Goal: Navigation & Orientation: Find specific page/section

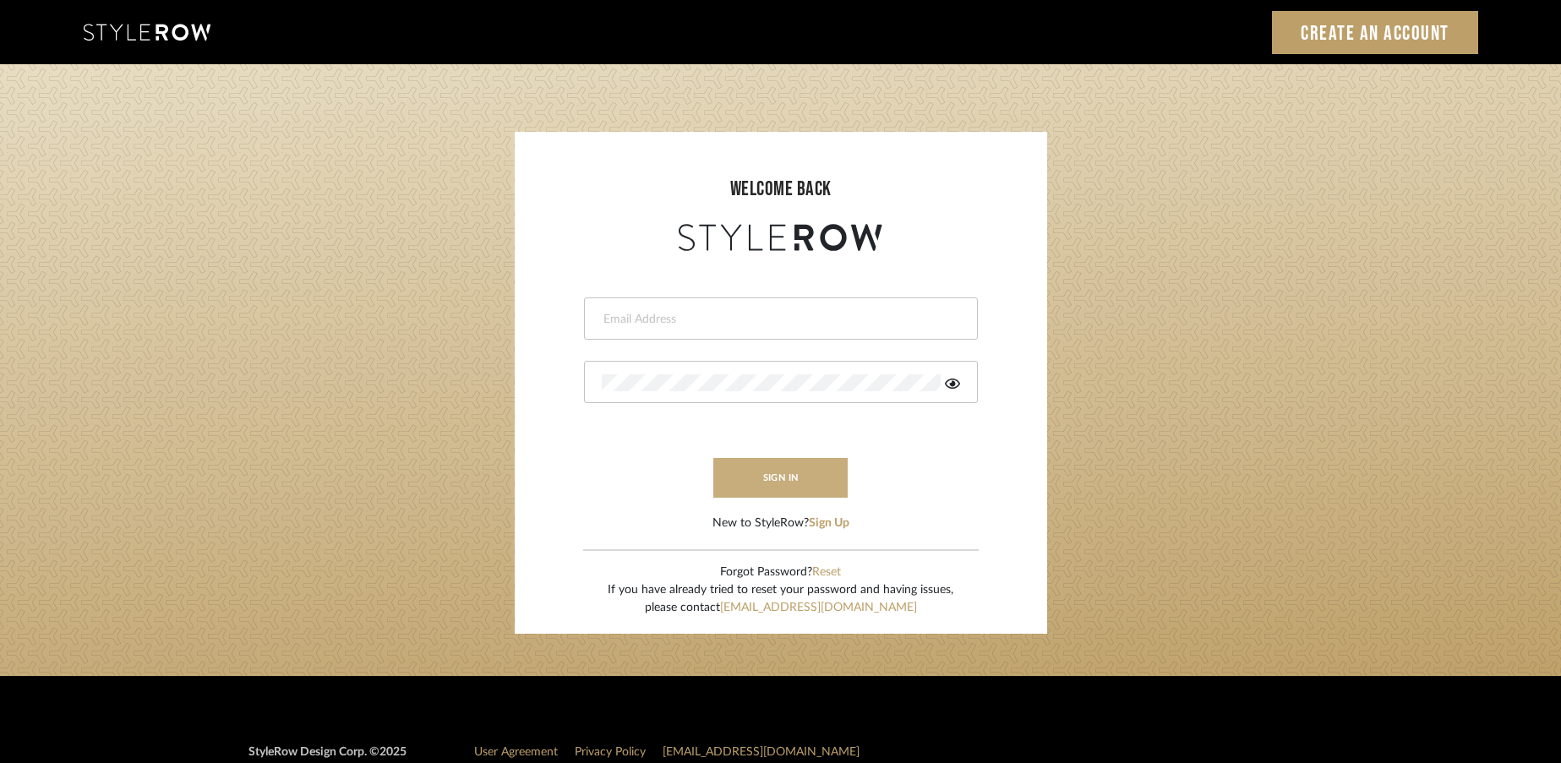
type input "rayeinteriordesign@gmail.com"
click at [783, 477] on button "sign in" at bounding box center [780, 478] width 135 height 40
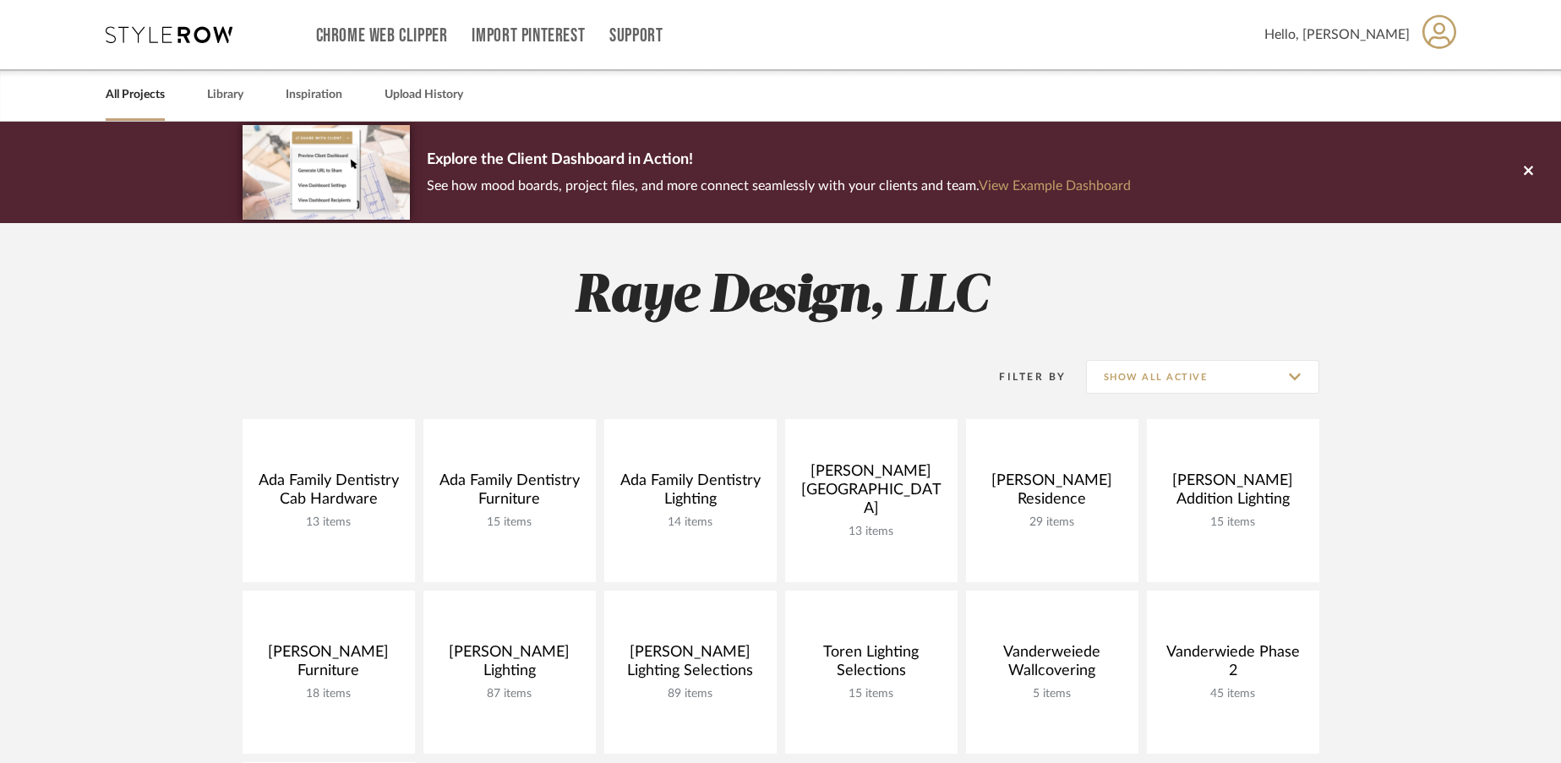
scroll to position [178, 0]
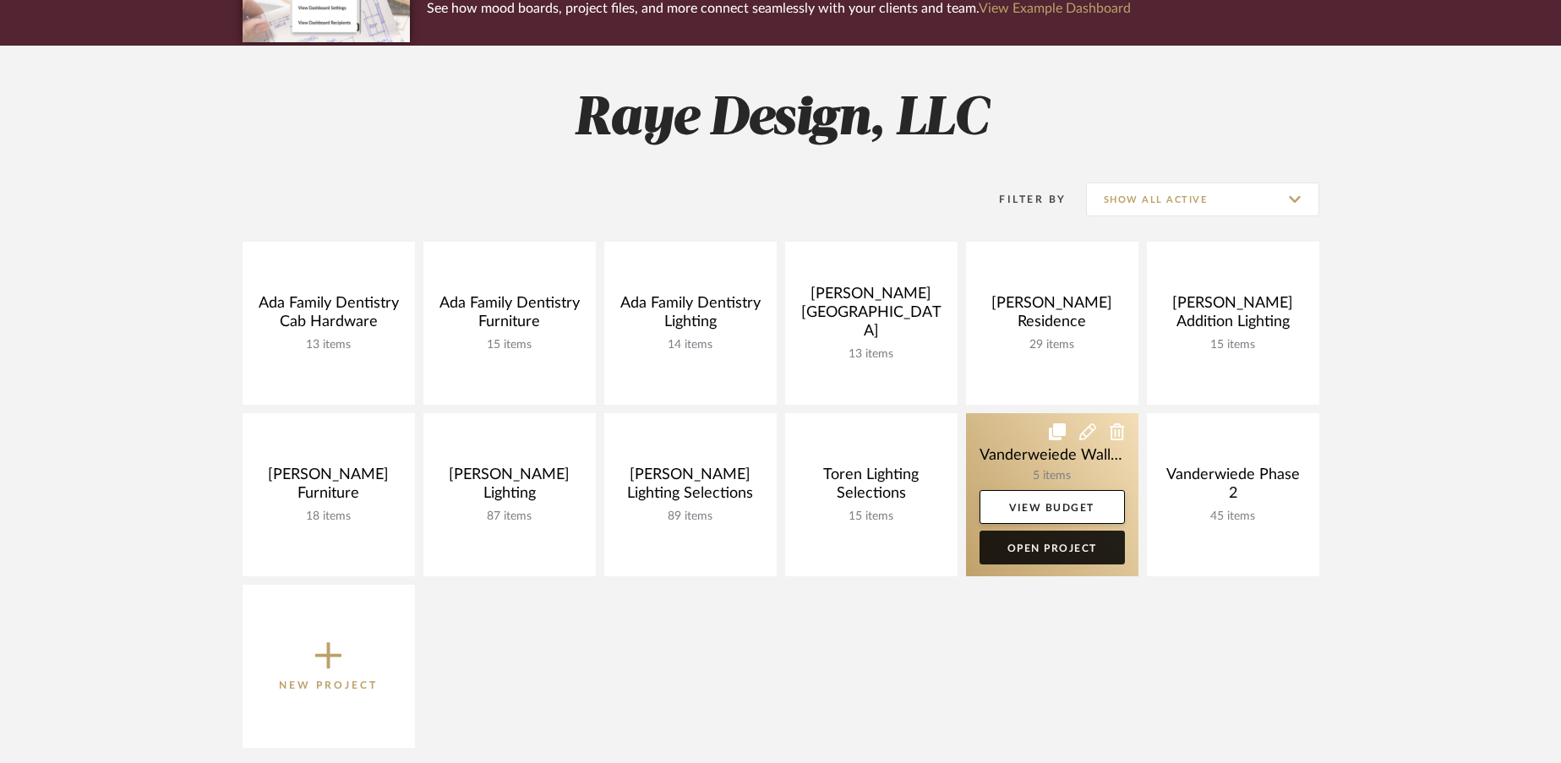
click at [1046, 549] on link "Open Project" at bounding box center [1052, 548] width 145 height 34
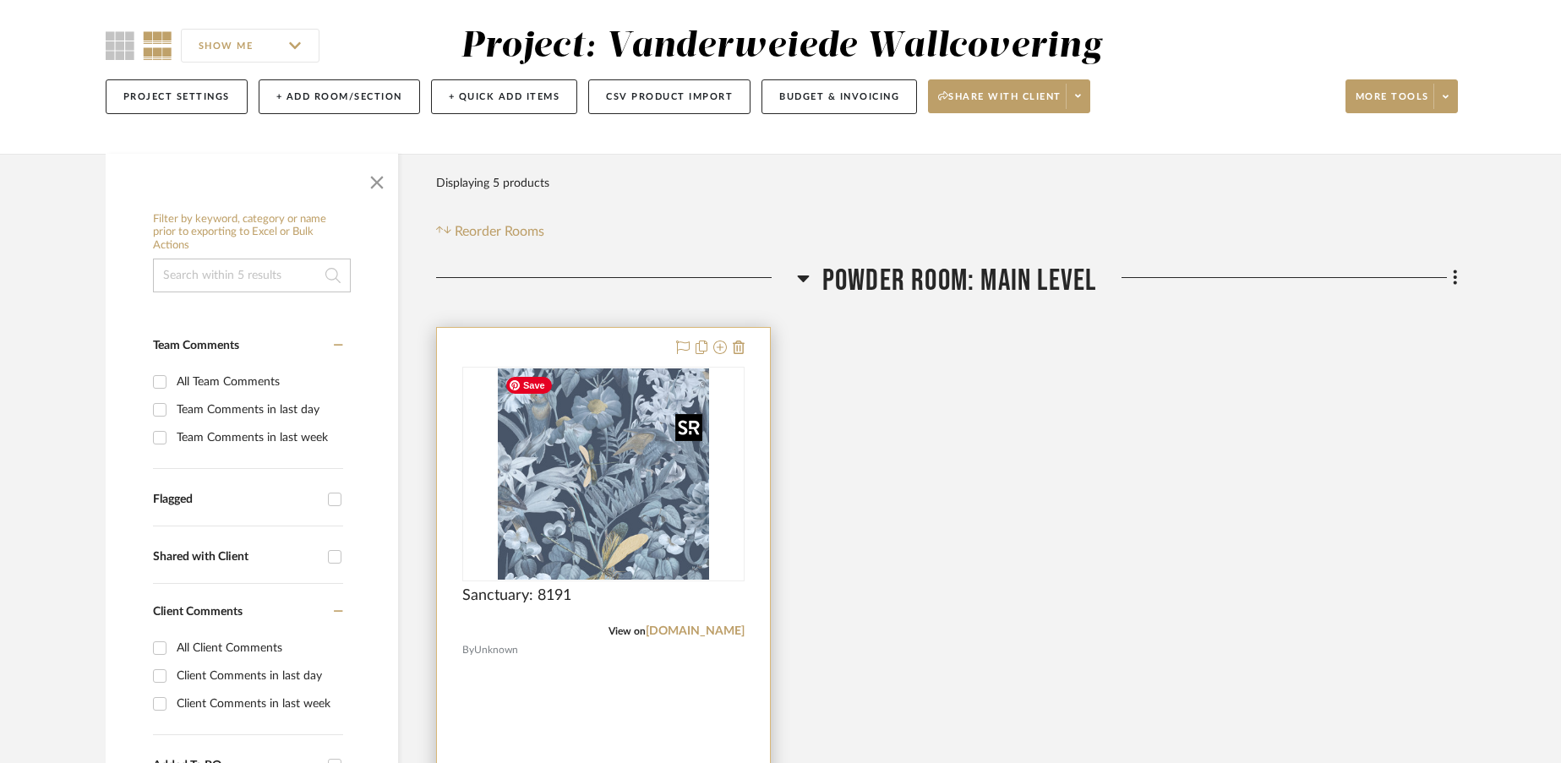
scroll to position [135, 0]
click at [713, 632] on link "jffabrics.com" at bounding box center [695, 631] width 99 height 12
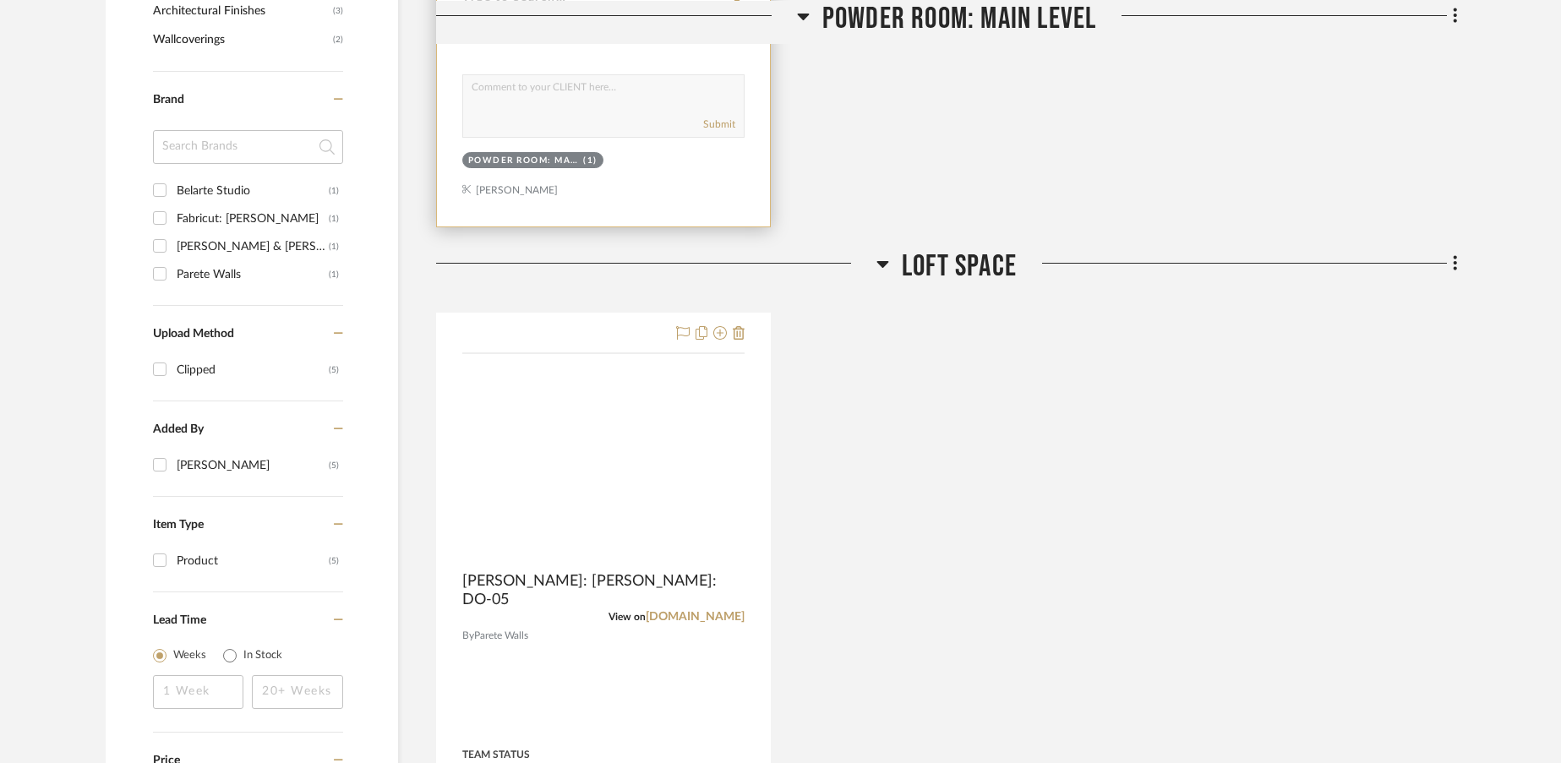
scroll to position [1041, 0]
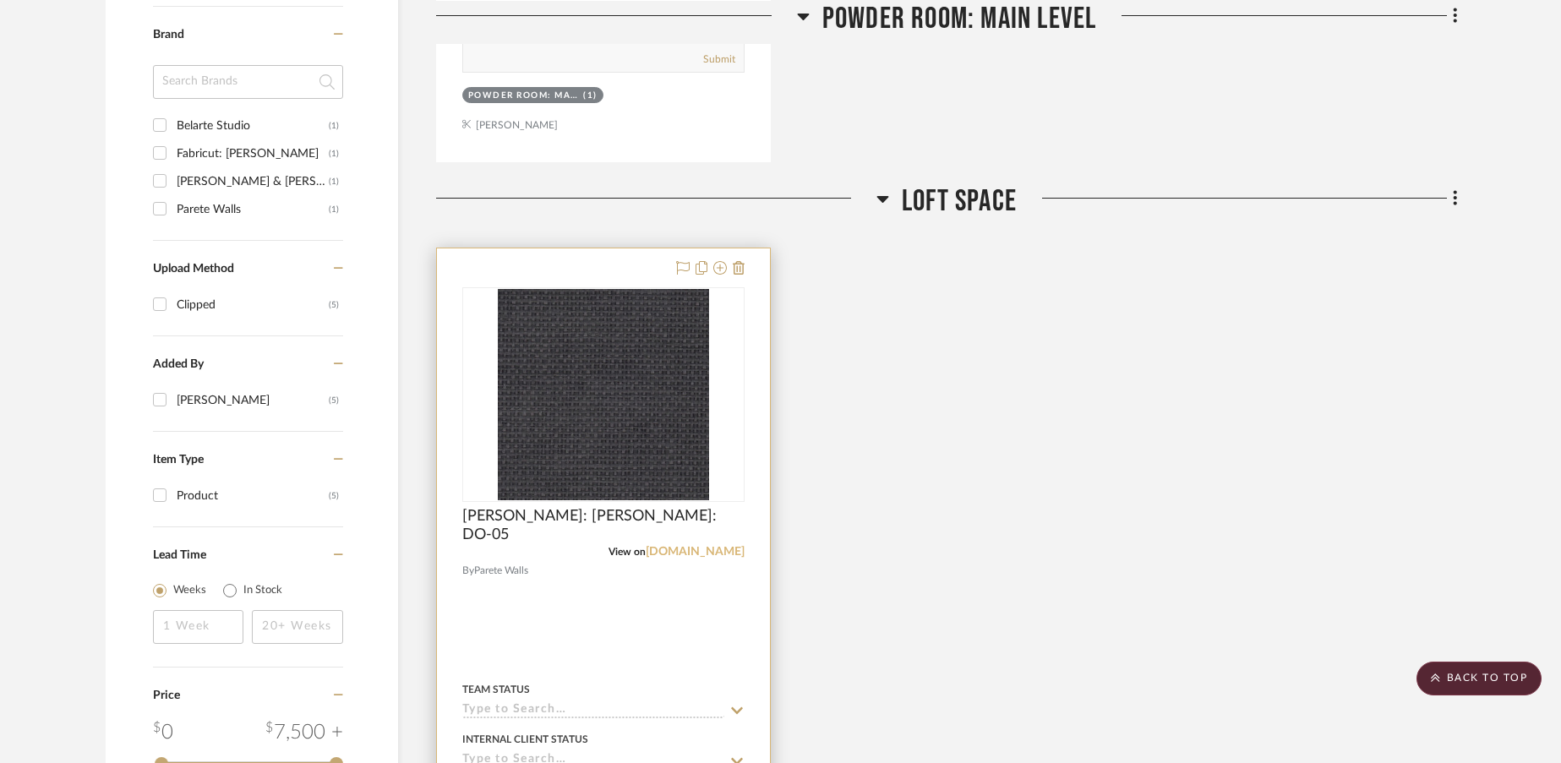
click at [706, 550] on link "pinterest.com" at bounding box center [695, 552] width 99 height 12
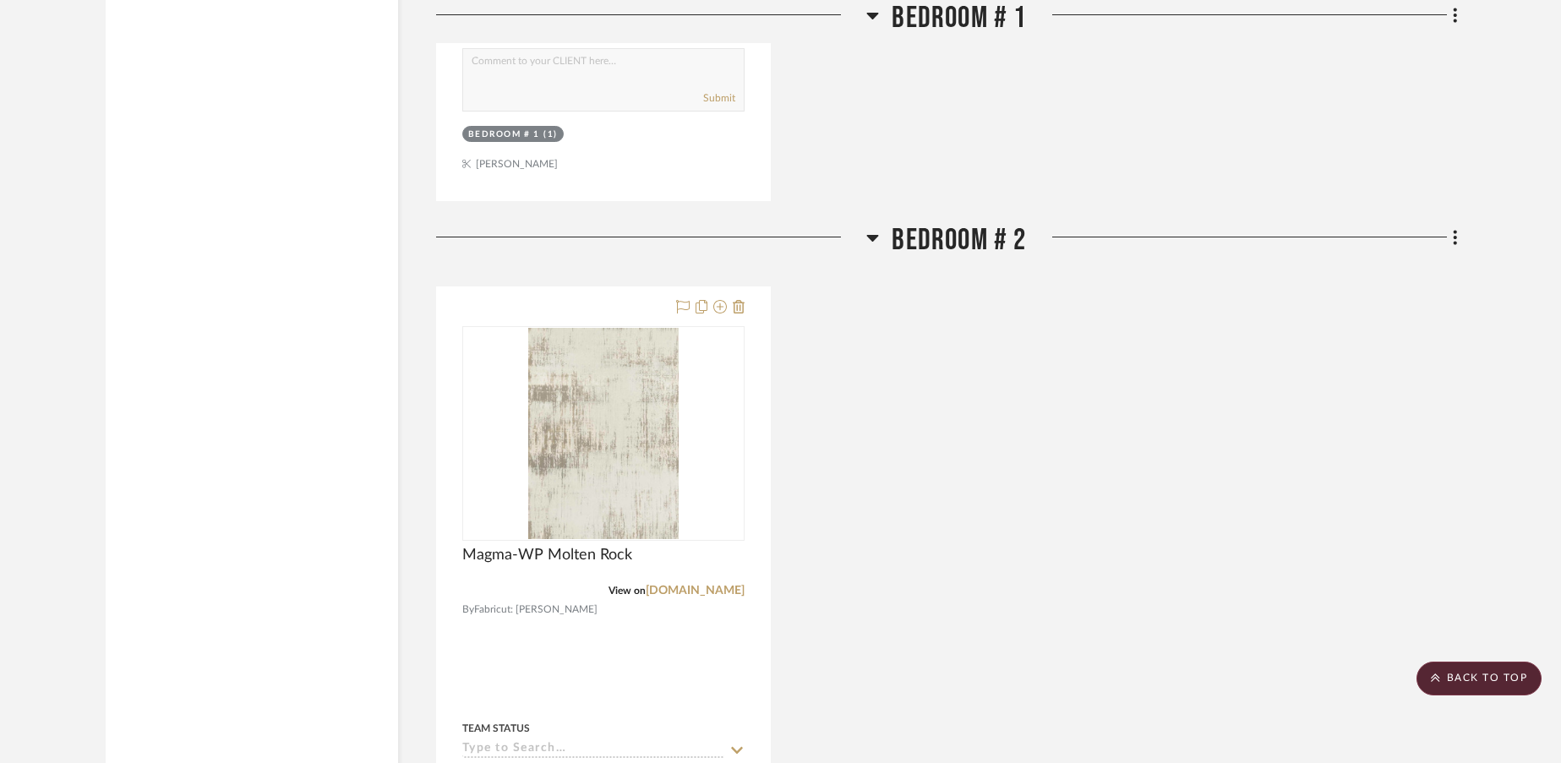
scroll to position [2652, 0]
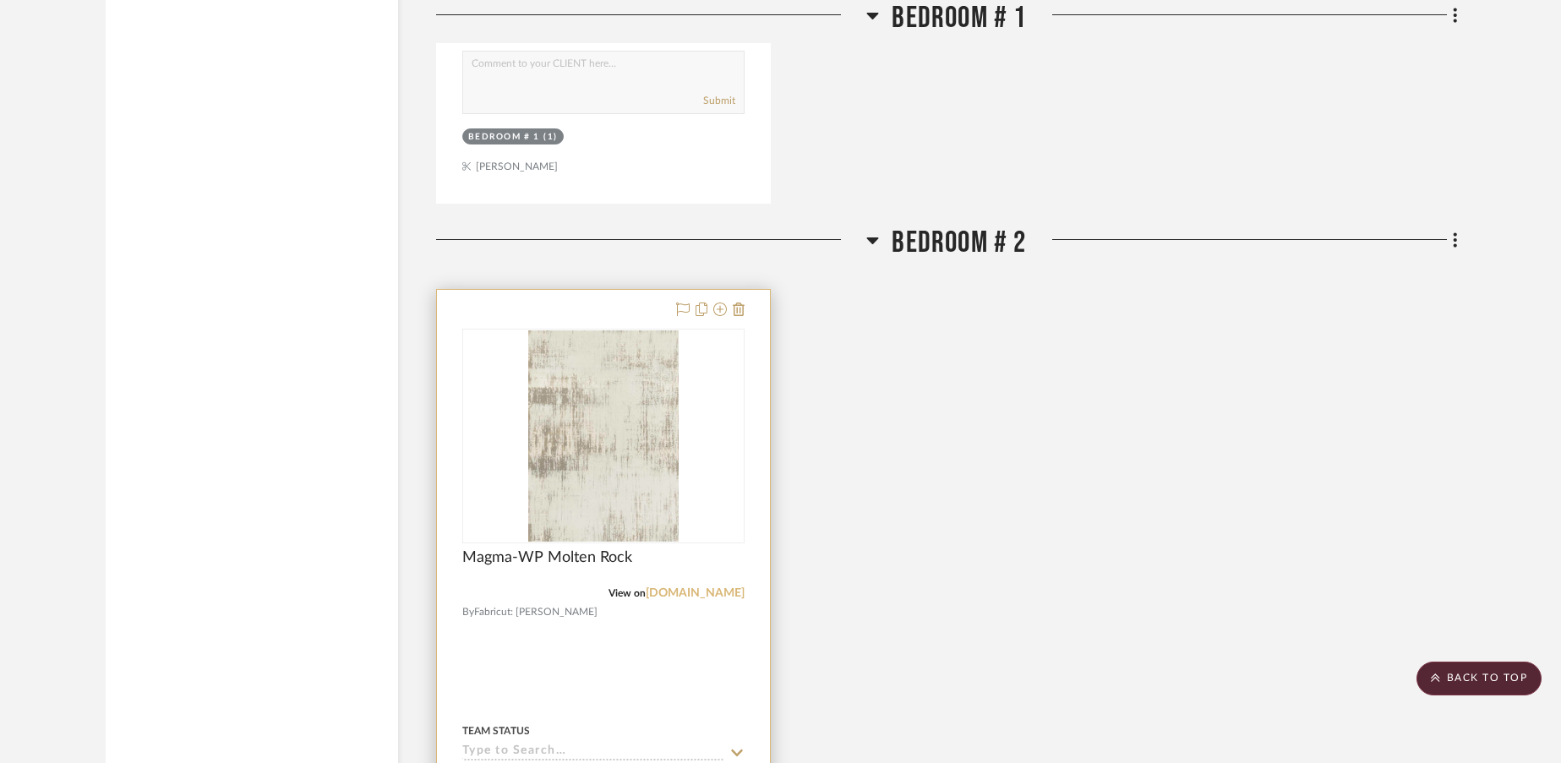
click at [718, 590] on link "pinterest.com" at bounding box center [695, 593] width 99 height 12
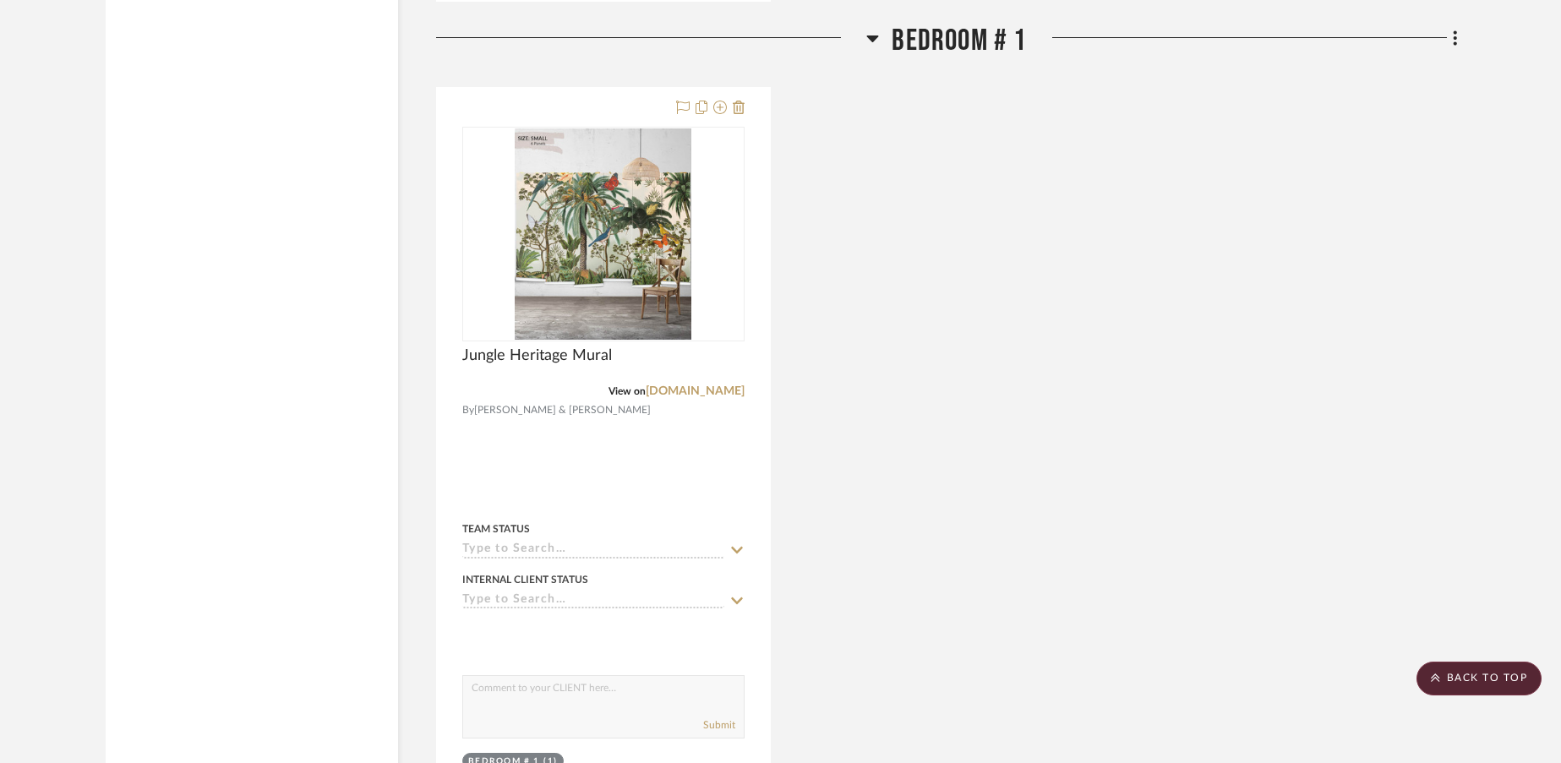
scroll to position [2029, 0]
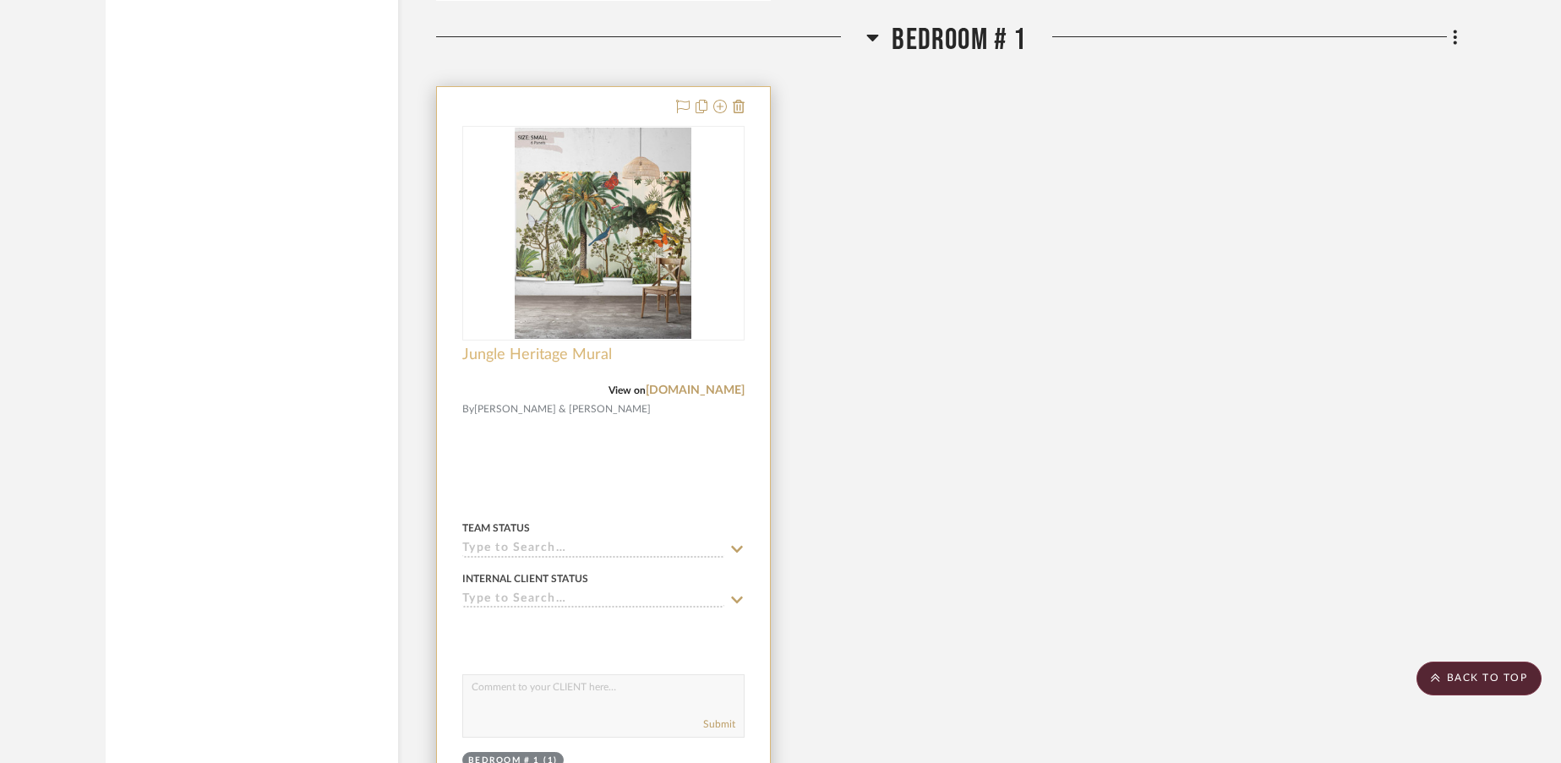
click at [568, 354] on span "Jungle Heritage Mural" at bounding box center [537, 355] width 150 height 19
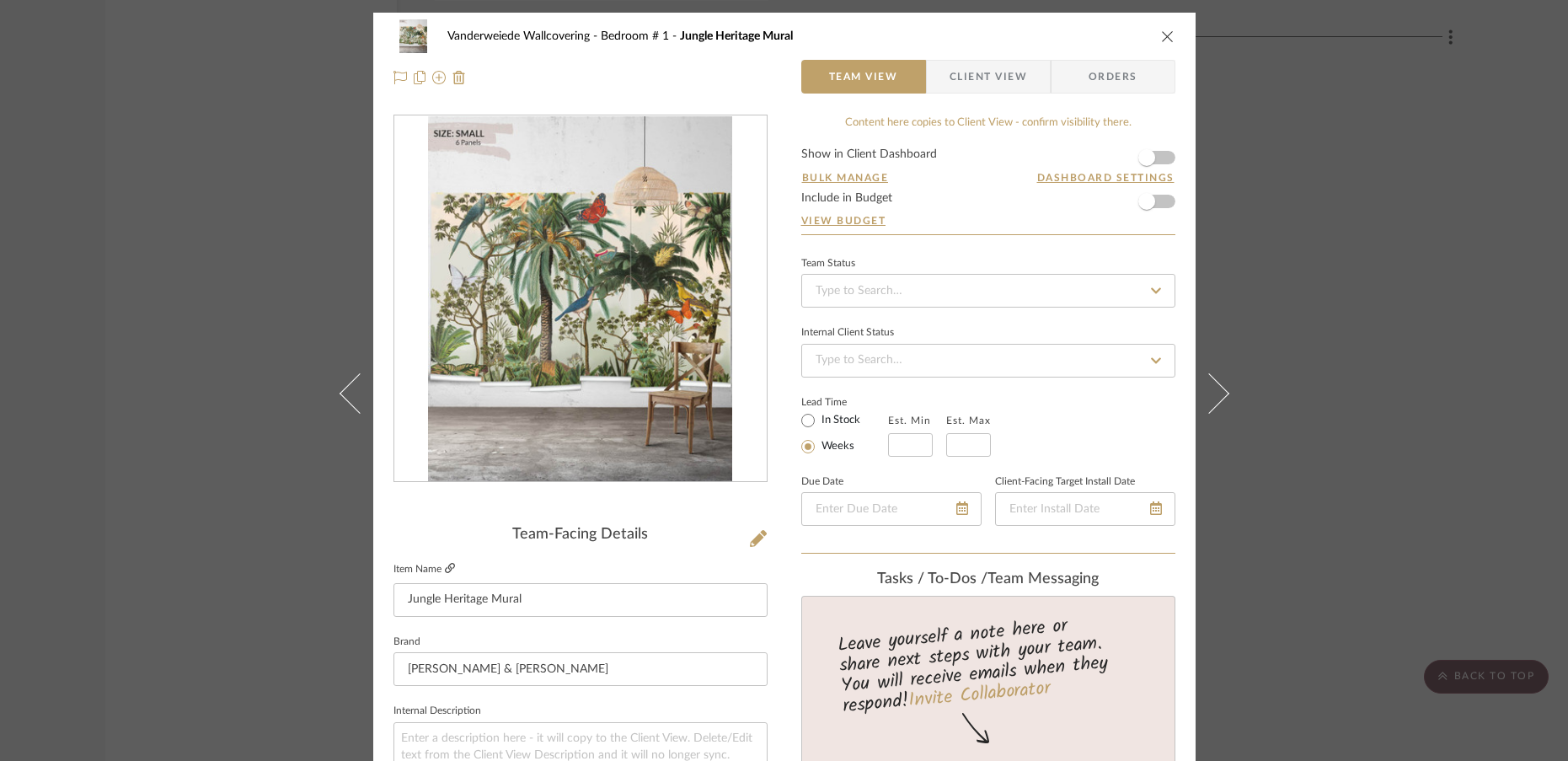
click at [445, 570] on icon at bounding box center [450, 569] width 10 height 10
click at [445, 568] on icon at bounding box center [450, 569] width 10 height 10
click at [1161, 36] on icon "close" at bounding box center [1168, 37] width 14 height 14
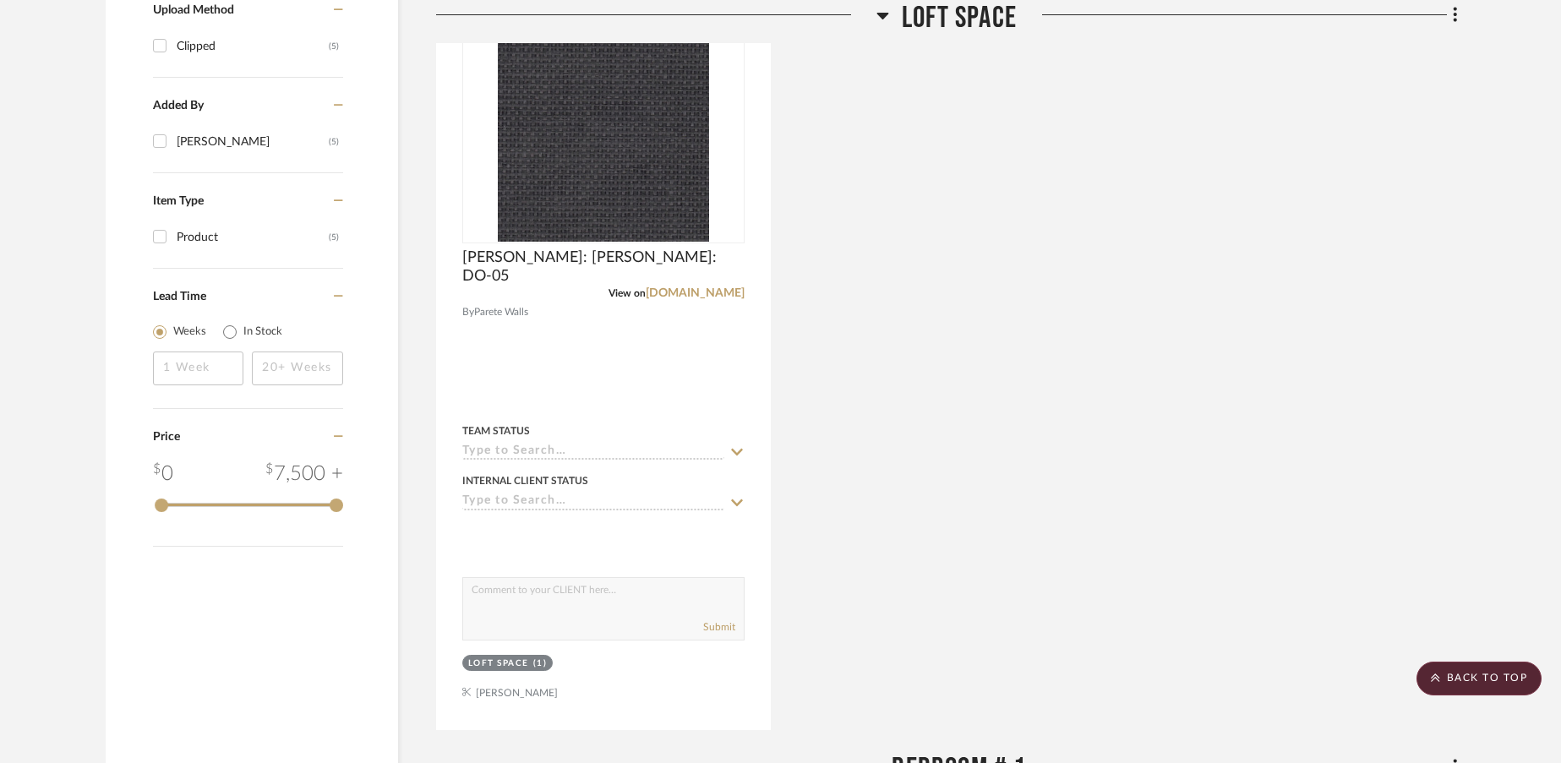
scroll to position [1077, 0]
